Goal: Task Accomplishment & Management: Manage account settings

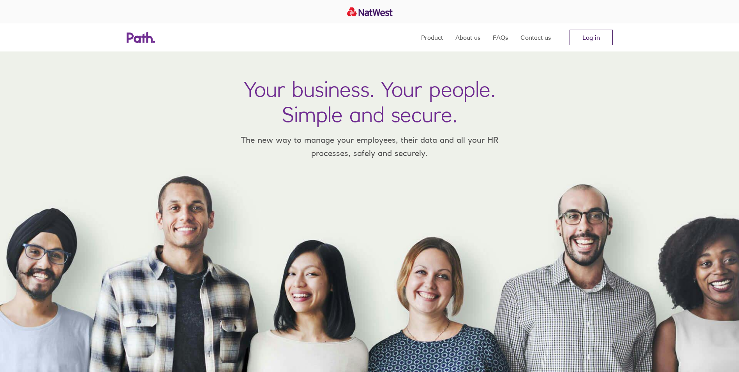
click at [597, 37] on link "Log in" at bounding box center [591, 38] width 43 height 16
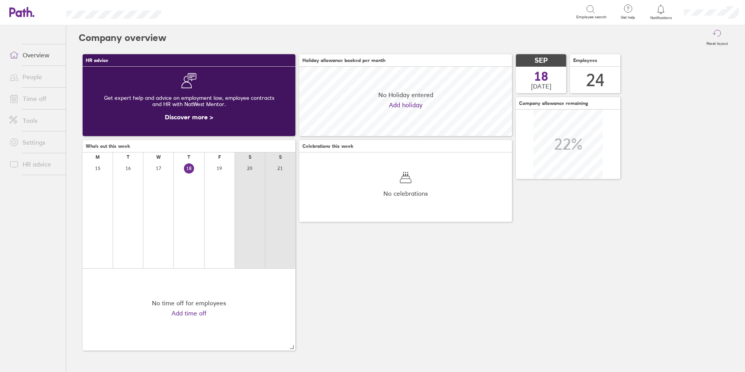
scroll to position [69, 213]
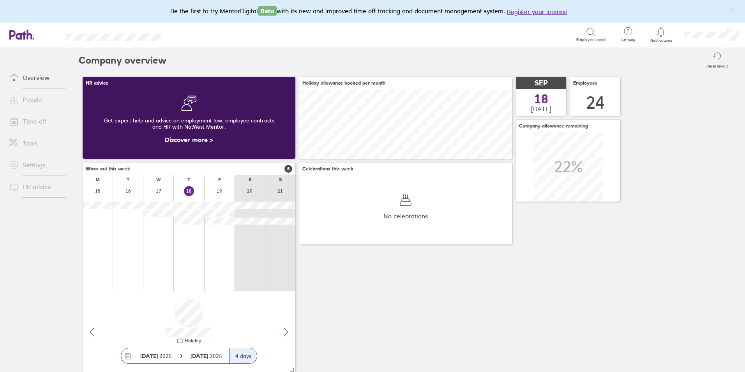
click at [37, 123] on link "Time off" at bounding box center [34, 121] width 63 height 16
